Goal: Task Accomplishment & Management: Manage account settings

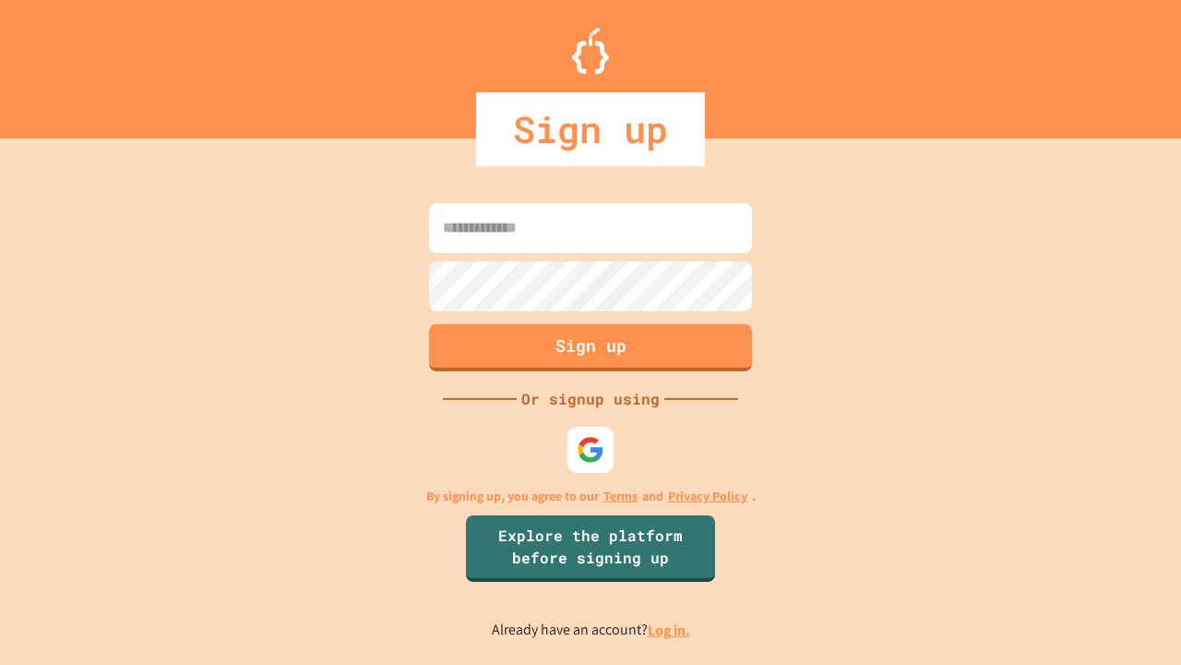
click at [670, 630] on link "Log in." at bounding box center [669, 629] width 42 height 19
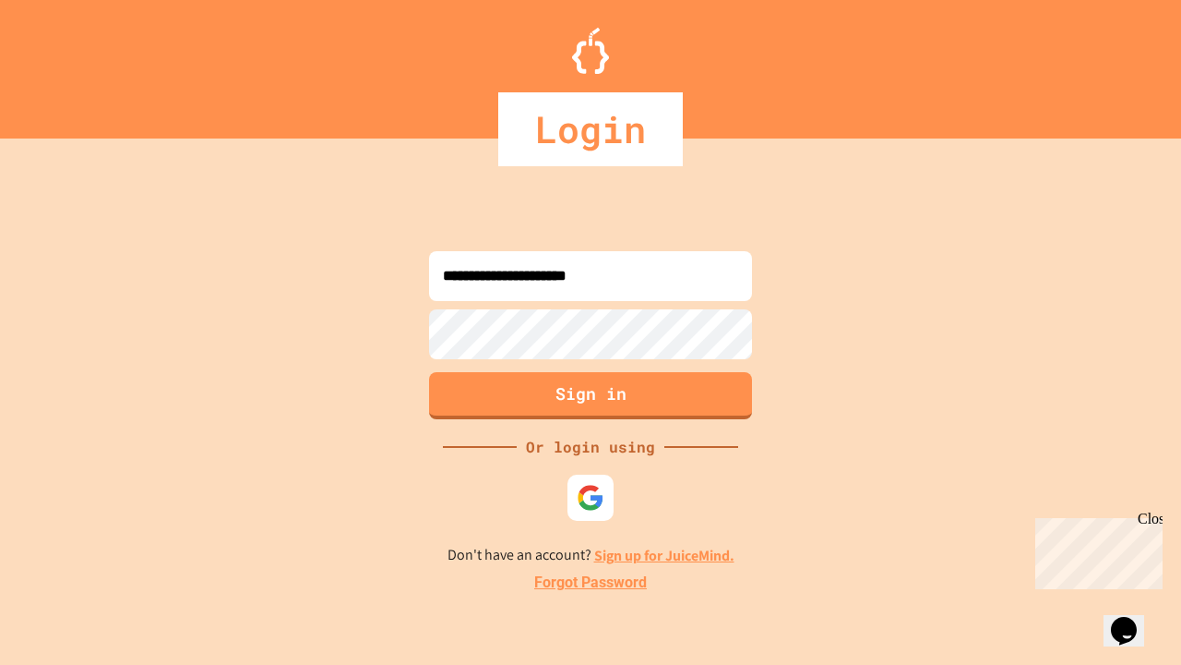
type input "**********"
